Goal: Information Seeking & Learning: Learn about a topic

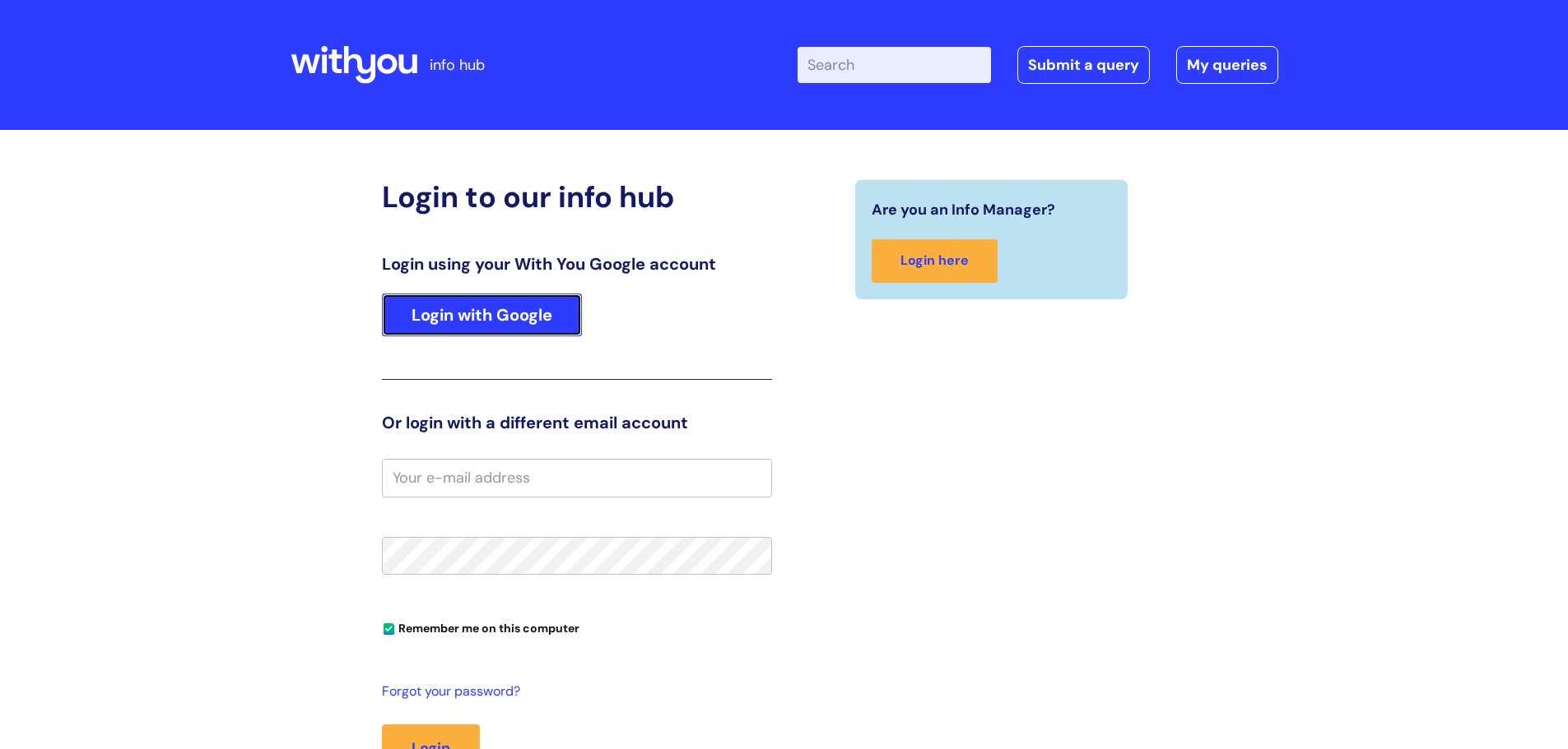
click at [529, 307] on link "Login with Google" at bounding box center [482, 315] width 200 height 43
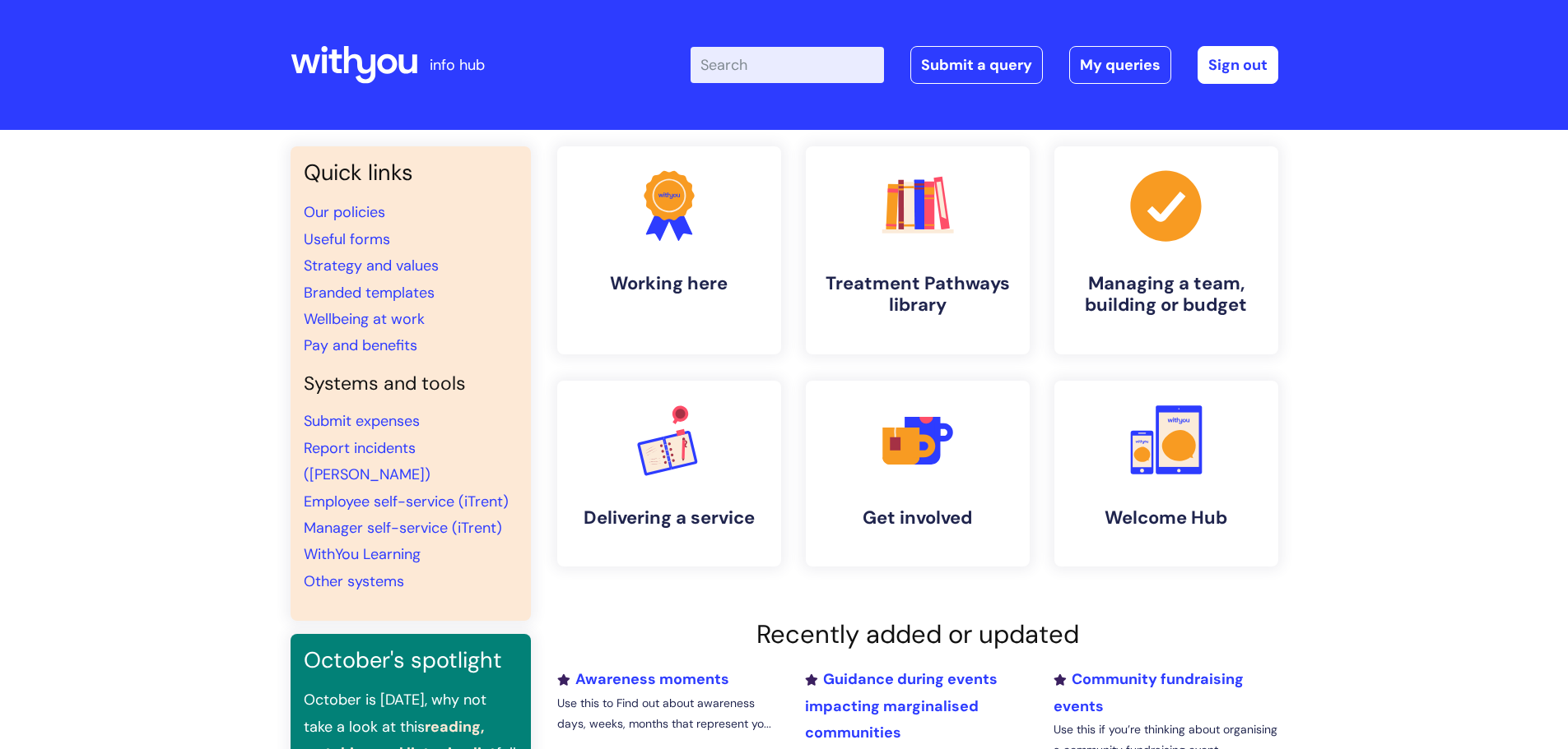
click at [760, 72] on input "Enter your search term here..." at bounding box center [786, 65] width 193 height 36
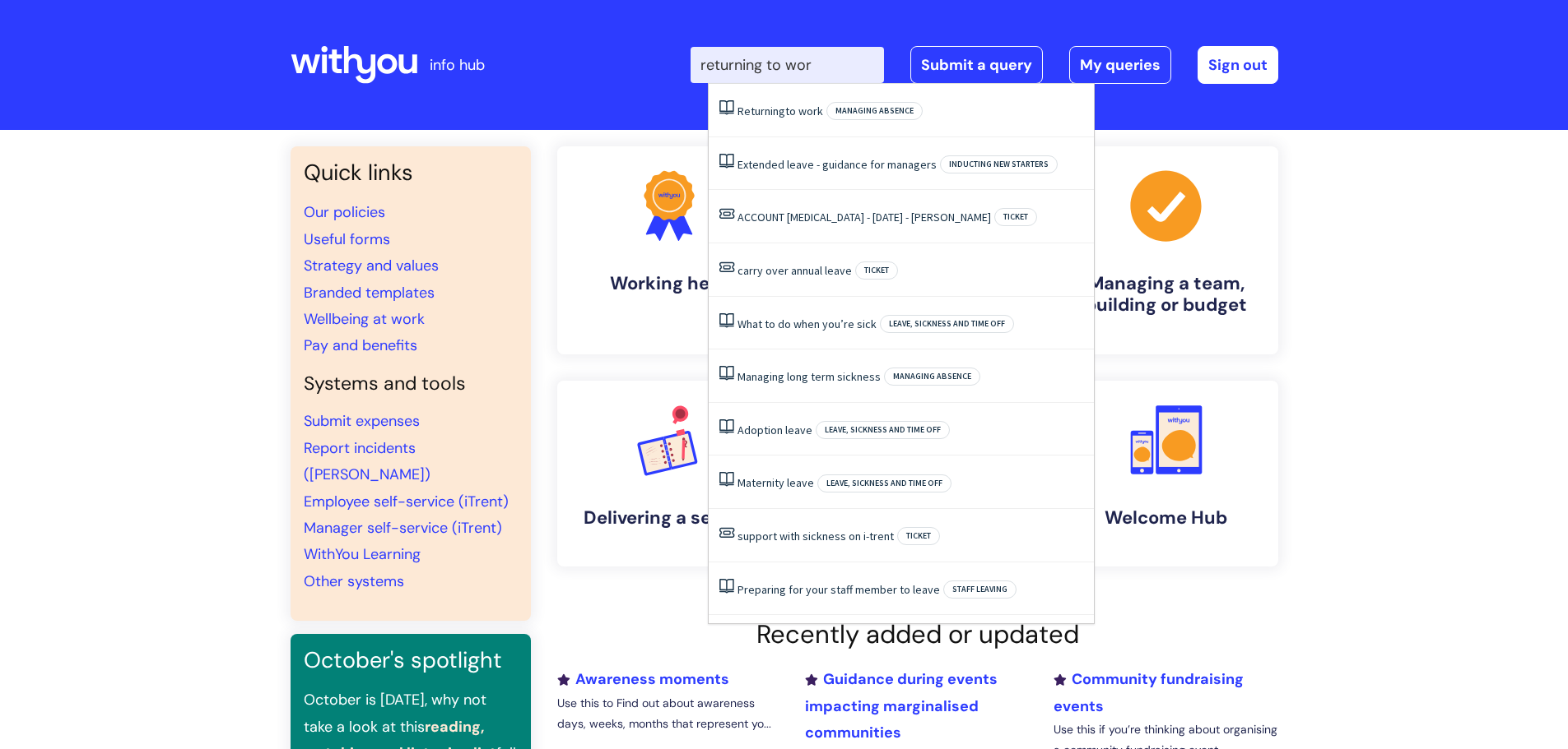
type input "returning to work"
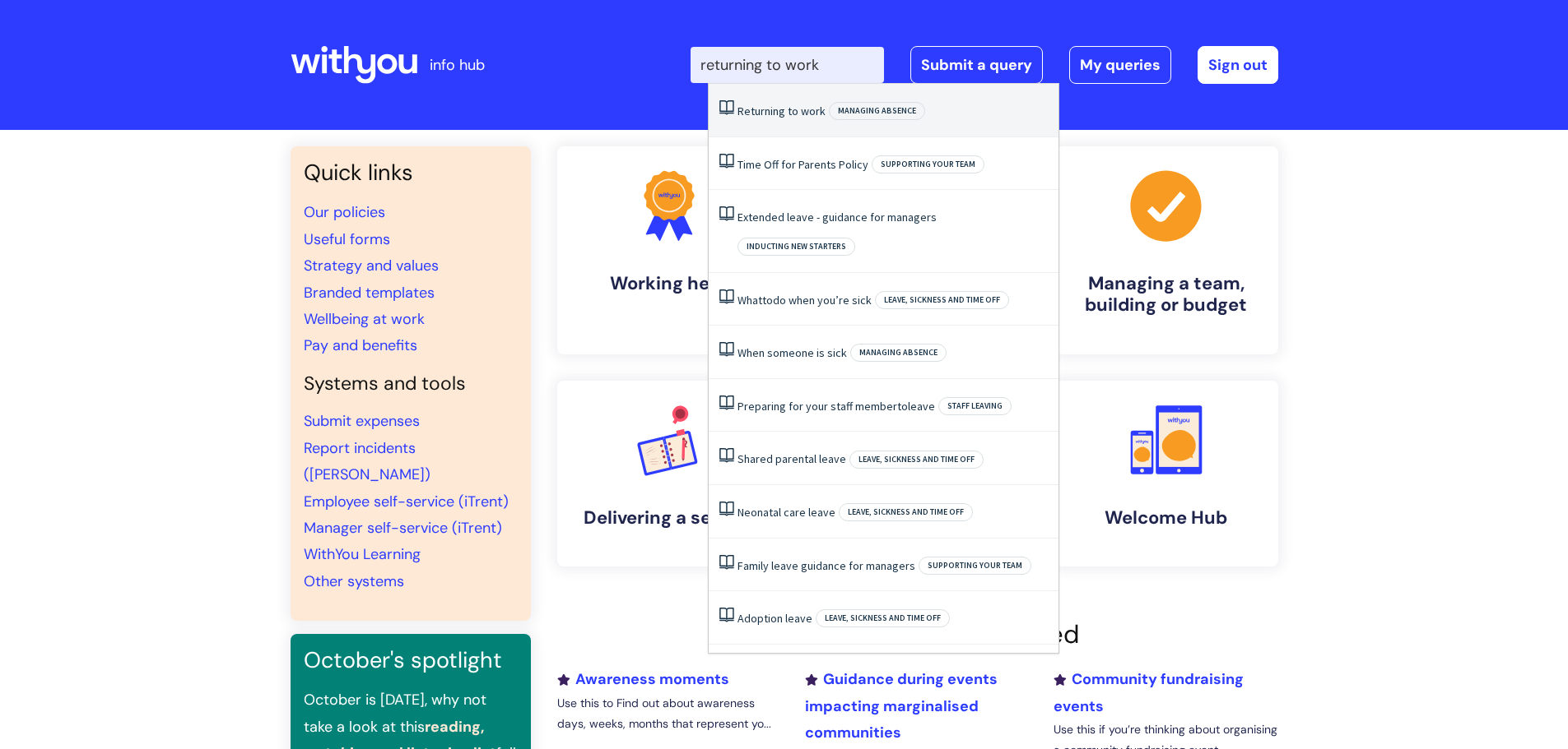
click at [777, 110] on span "Returning" at bounding box center [761, 111] width 48 height 15
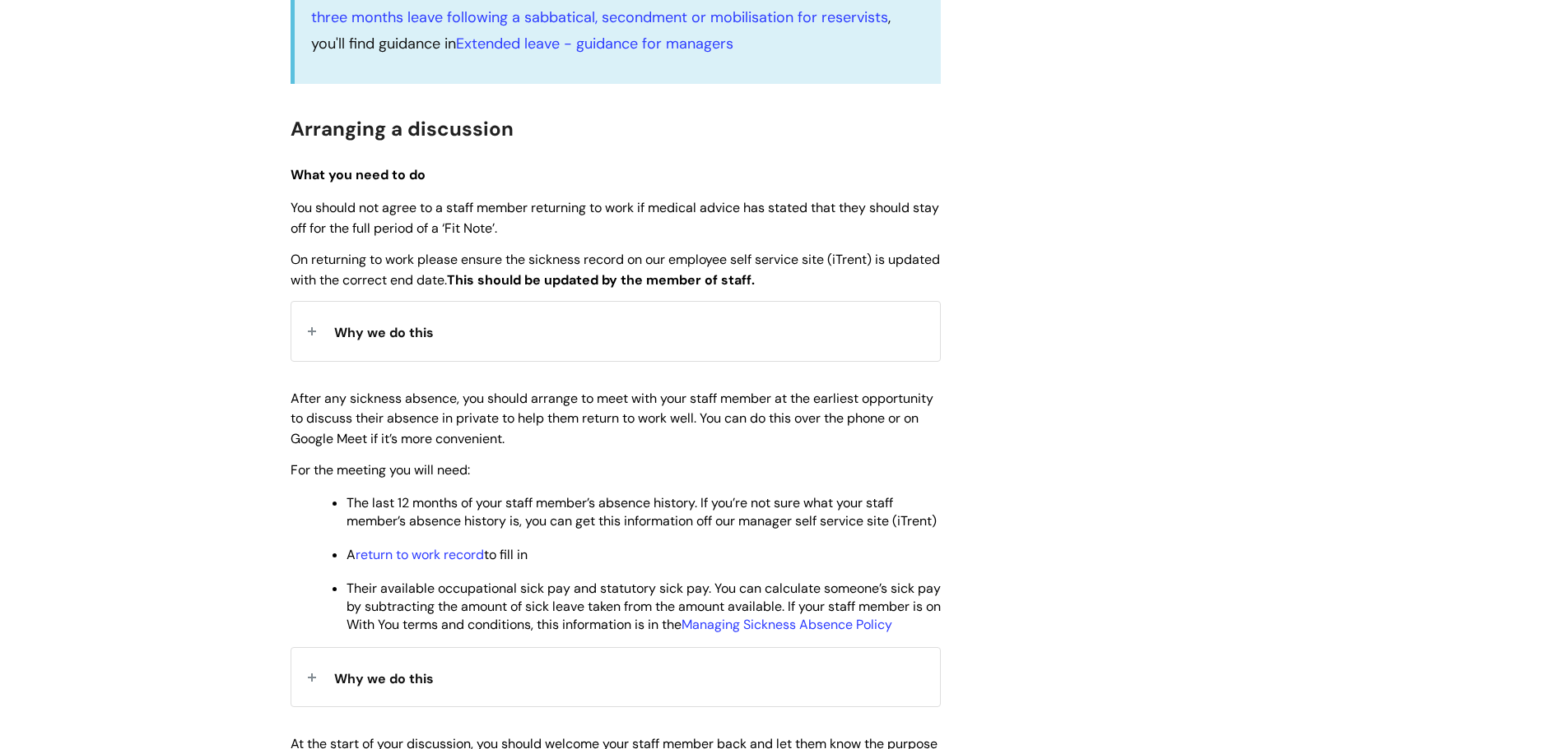
scroll to position [576, 0]
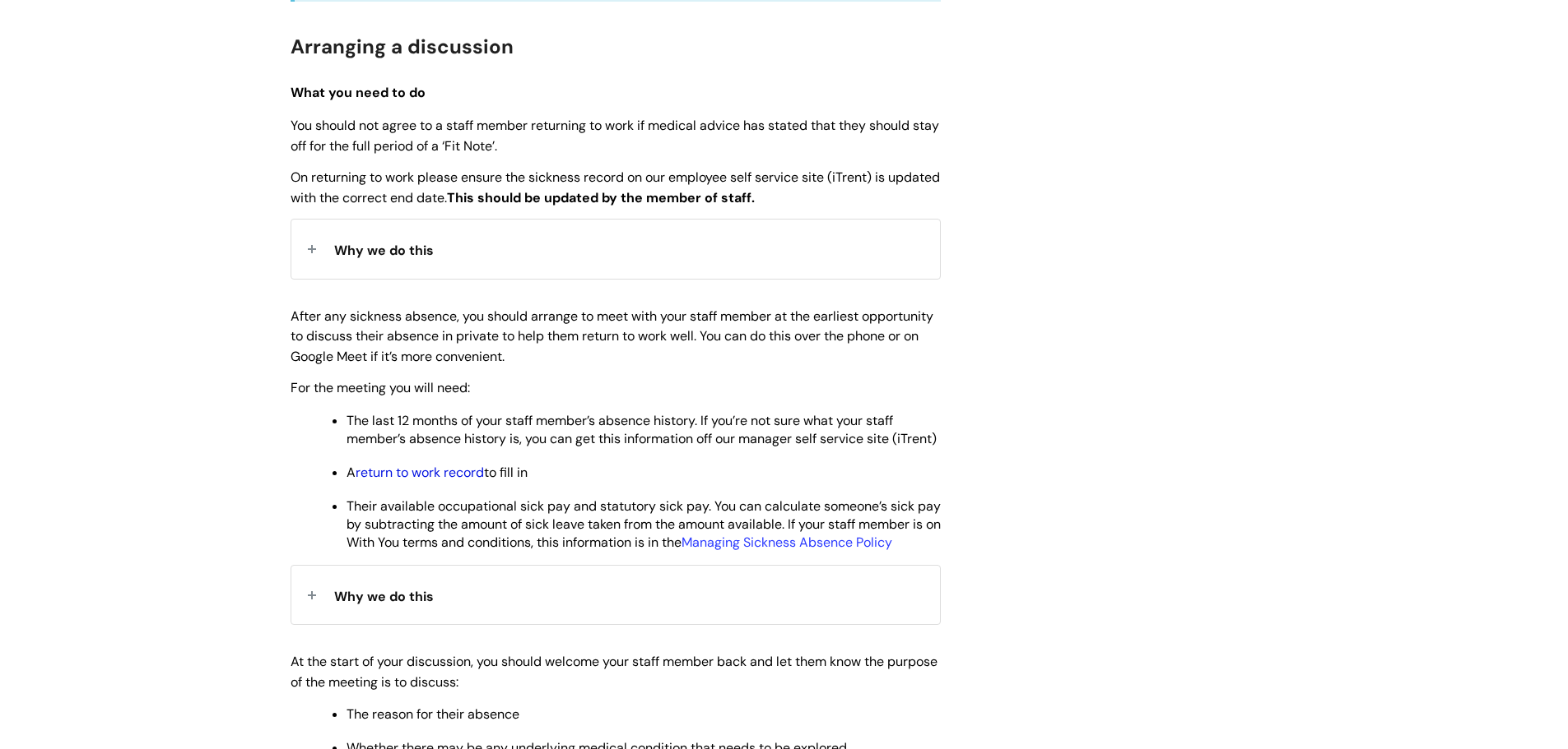
click at [432, 481] on link "return to work record" at bounding box center [419, 473] width 129 height 18
